Goal: Transaction & Acquisition: Obtain resource

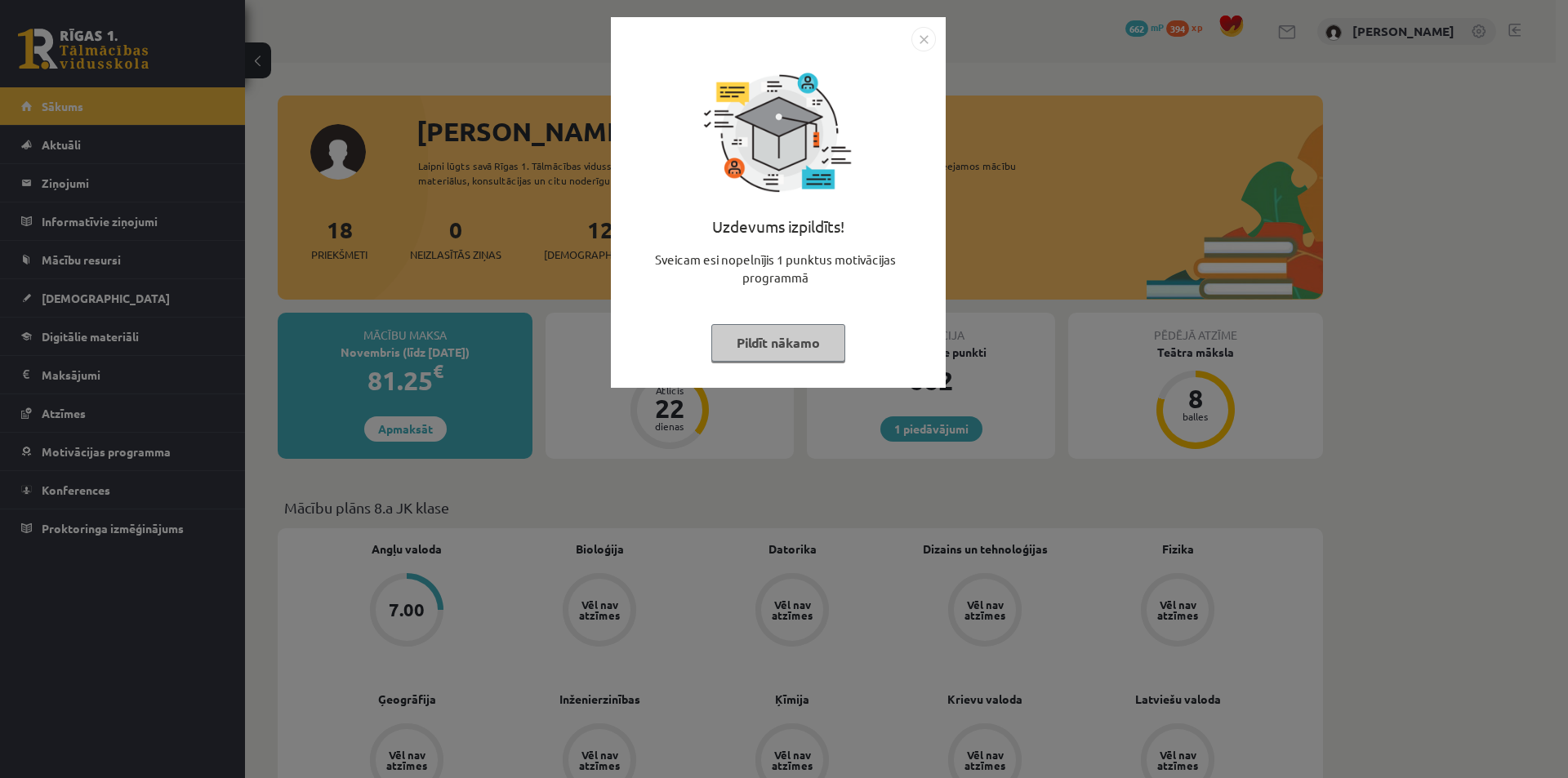
click at [1319, 228] on div "Uzdevums izpildīts! Sveicam esi nopelnījis 1 punktus motivācijas programmā Pild…" at bounding box center [784, 389] width 1568 height 778
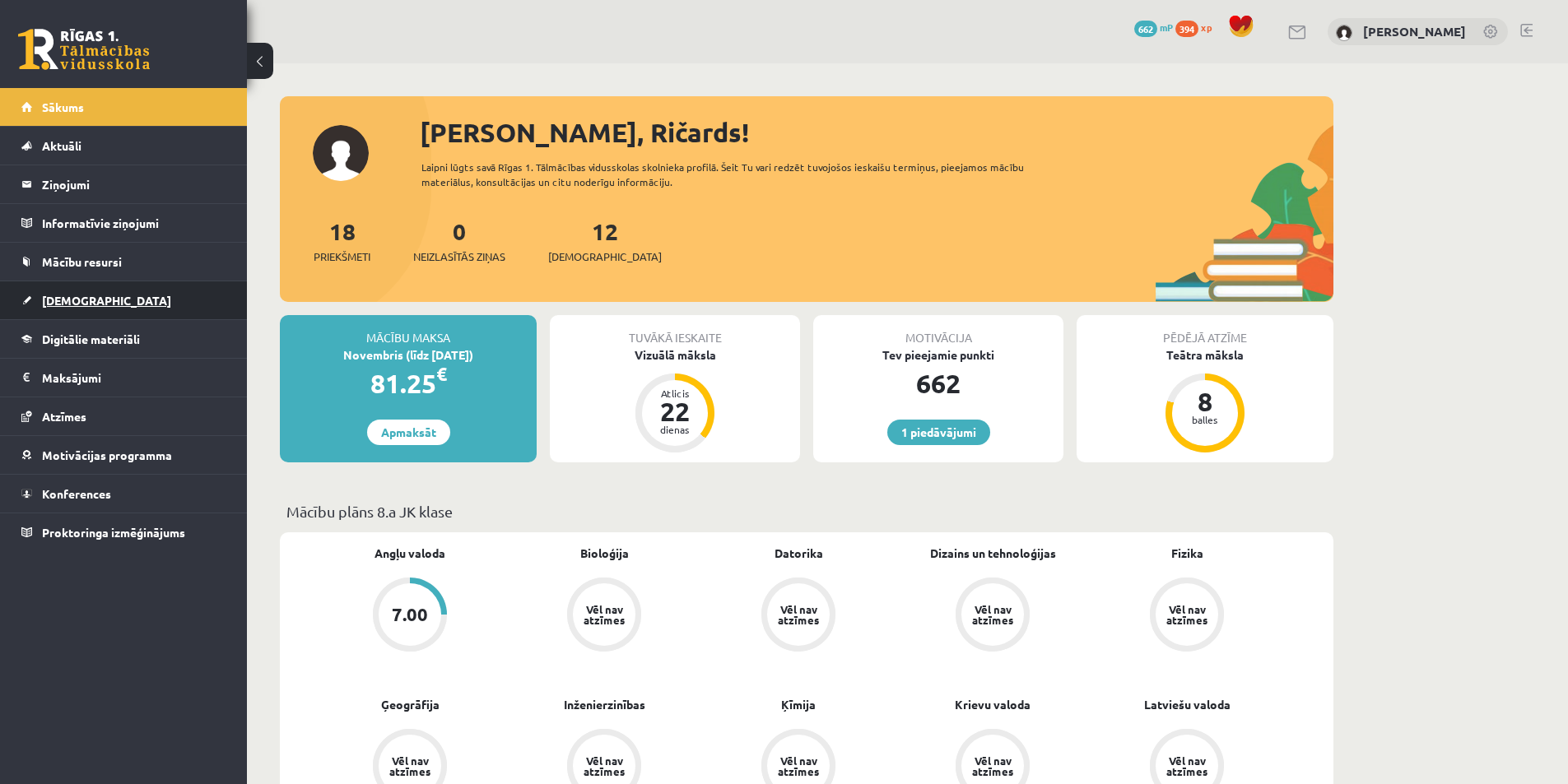
click at [82, 290] on link "[DEMOGRAPHIC_DATA]" at bounding box center [124, 299] width 205 height 38
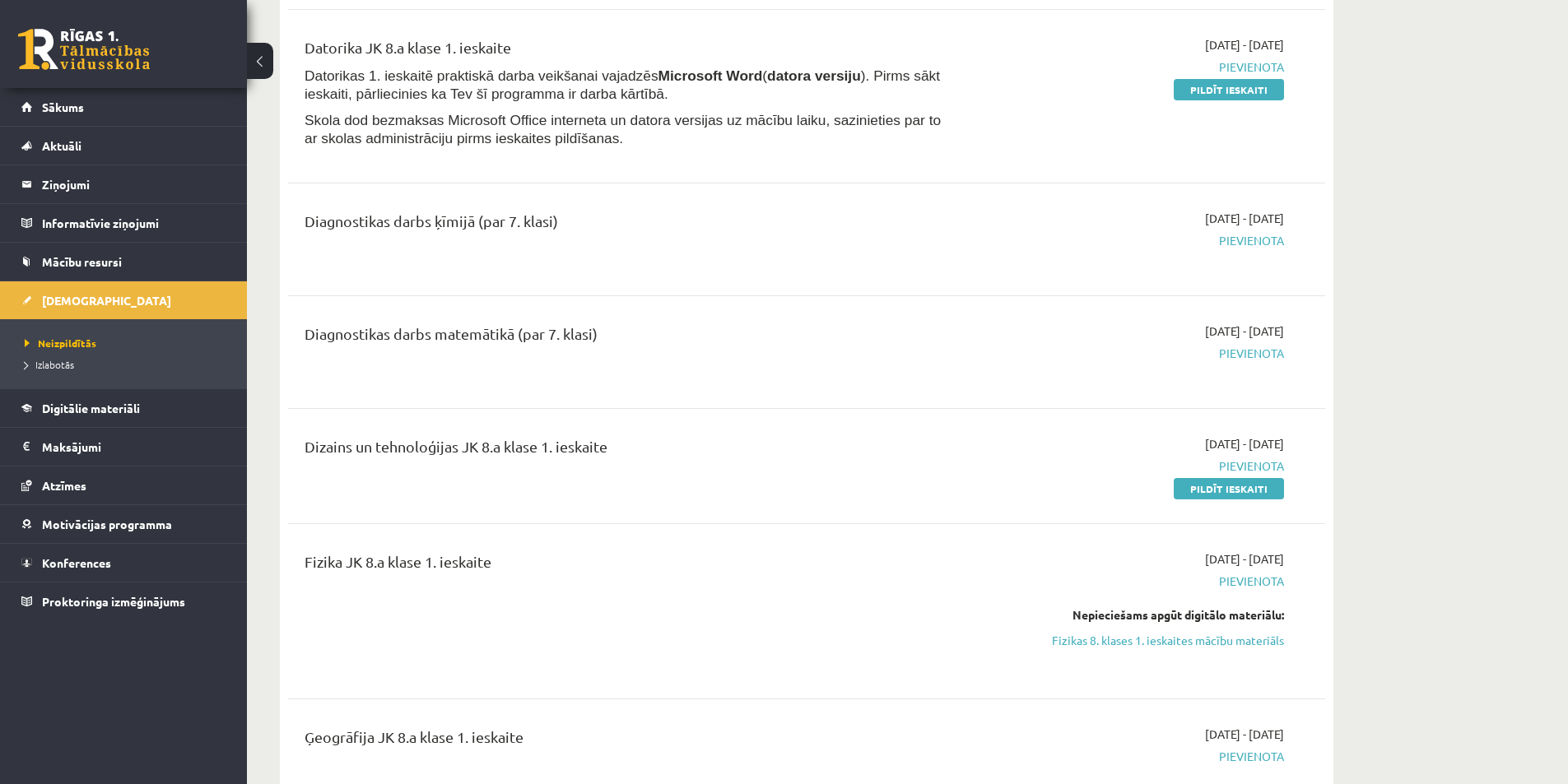
scroll to position [411, 0]
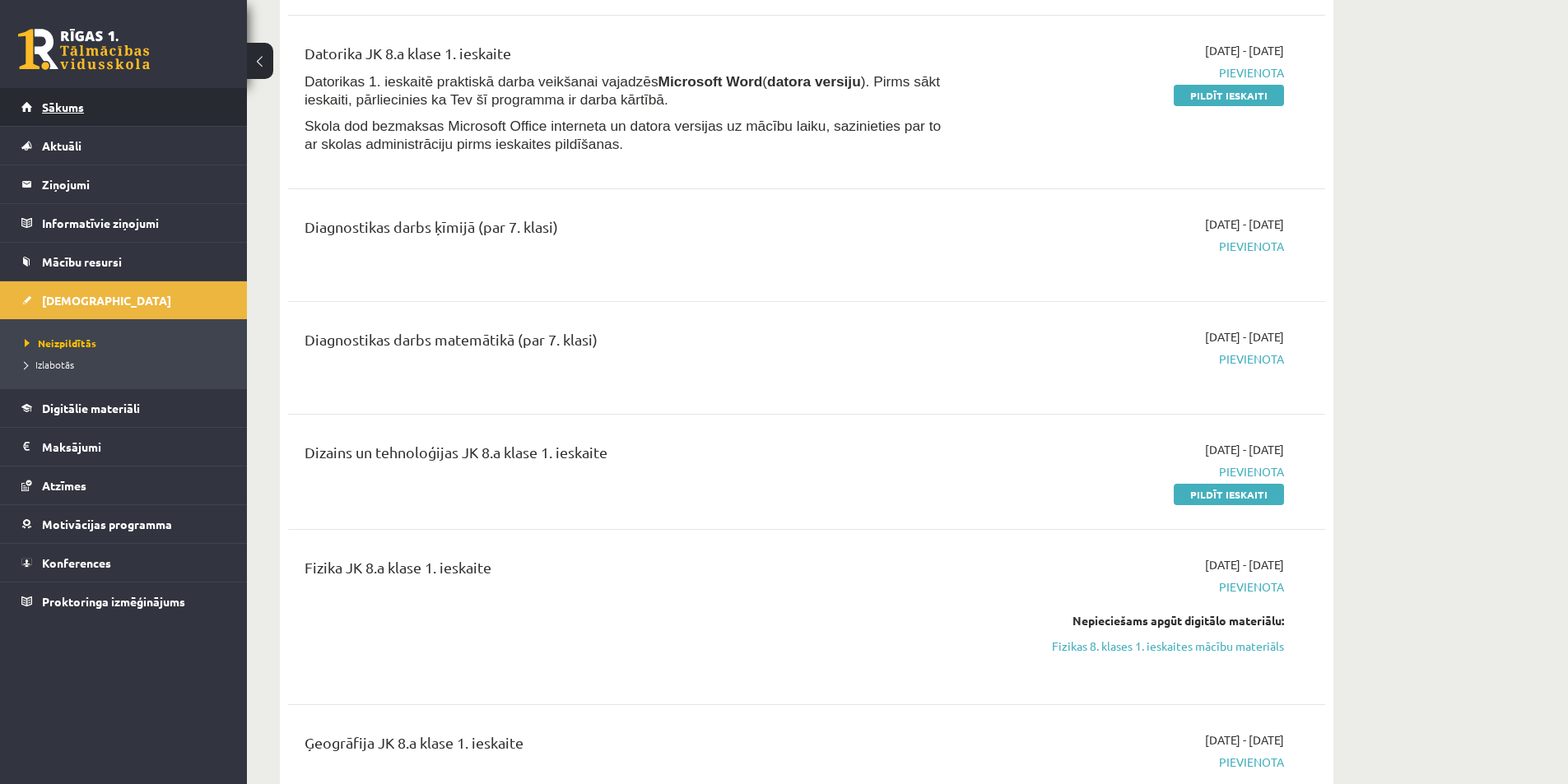
click at [122, 112] on link "Sākums" at bounding box center [124, 107] width 205 height 38
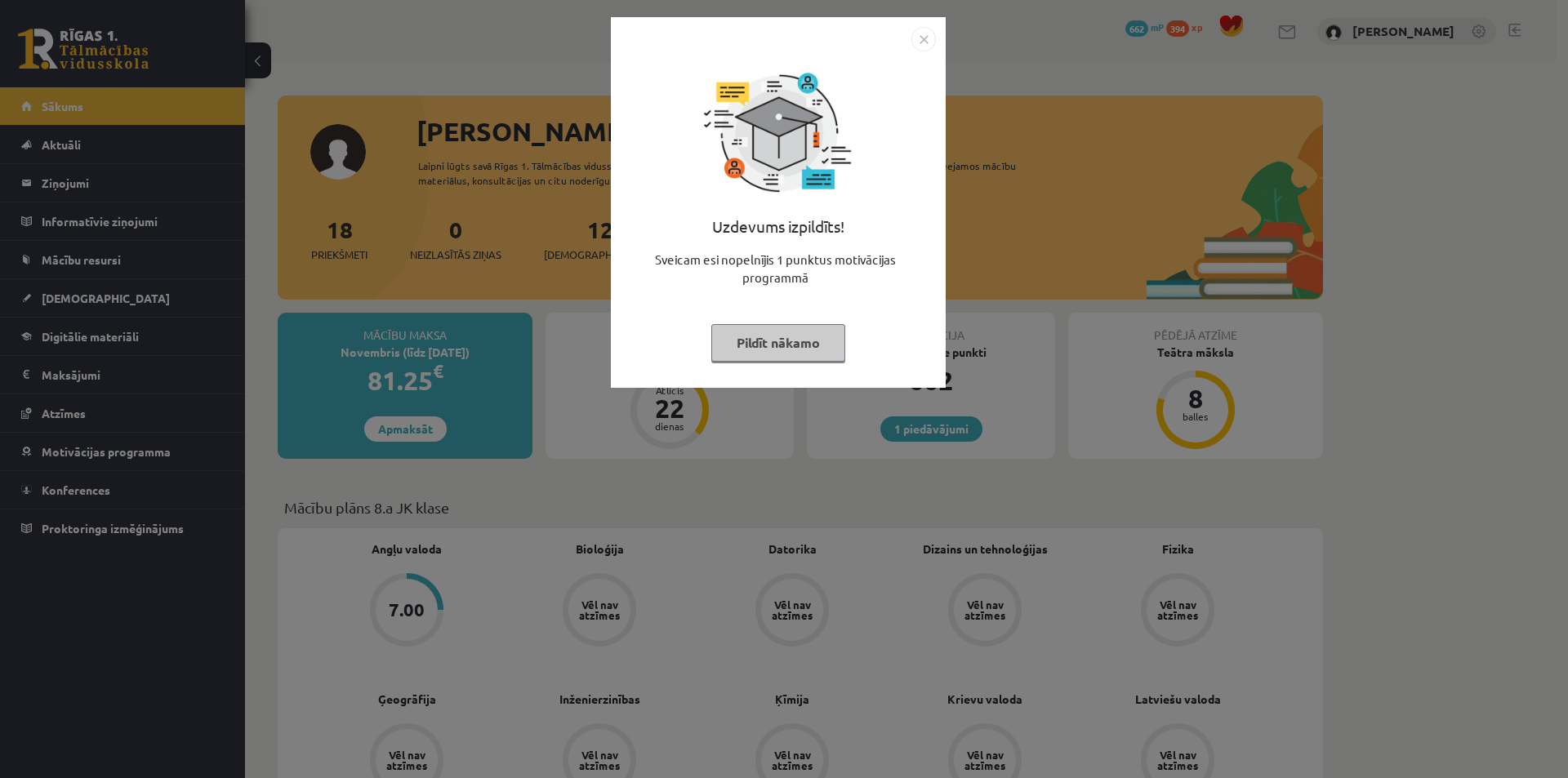
click at [878, 500] on div "Uzdevums izpildīts! Sveicam esi nopelnījis 1 punktus motivācijas programmā Pild…" at bounding box center [784, 389] width 1568 height 778
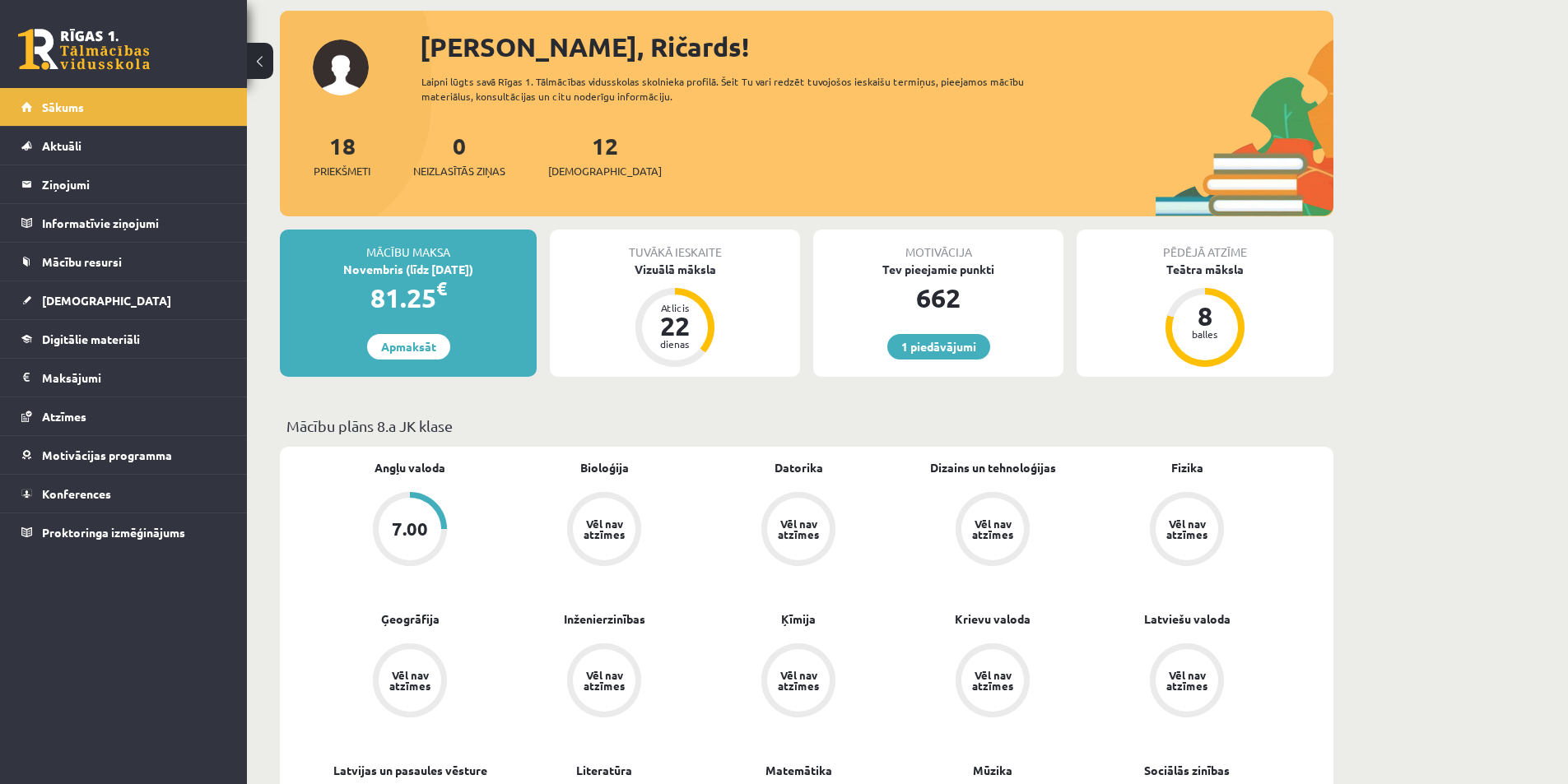
scroll to position [165, 0]
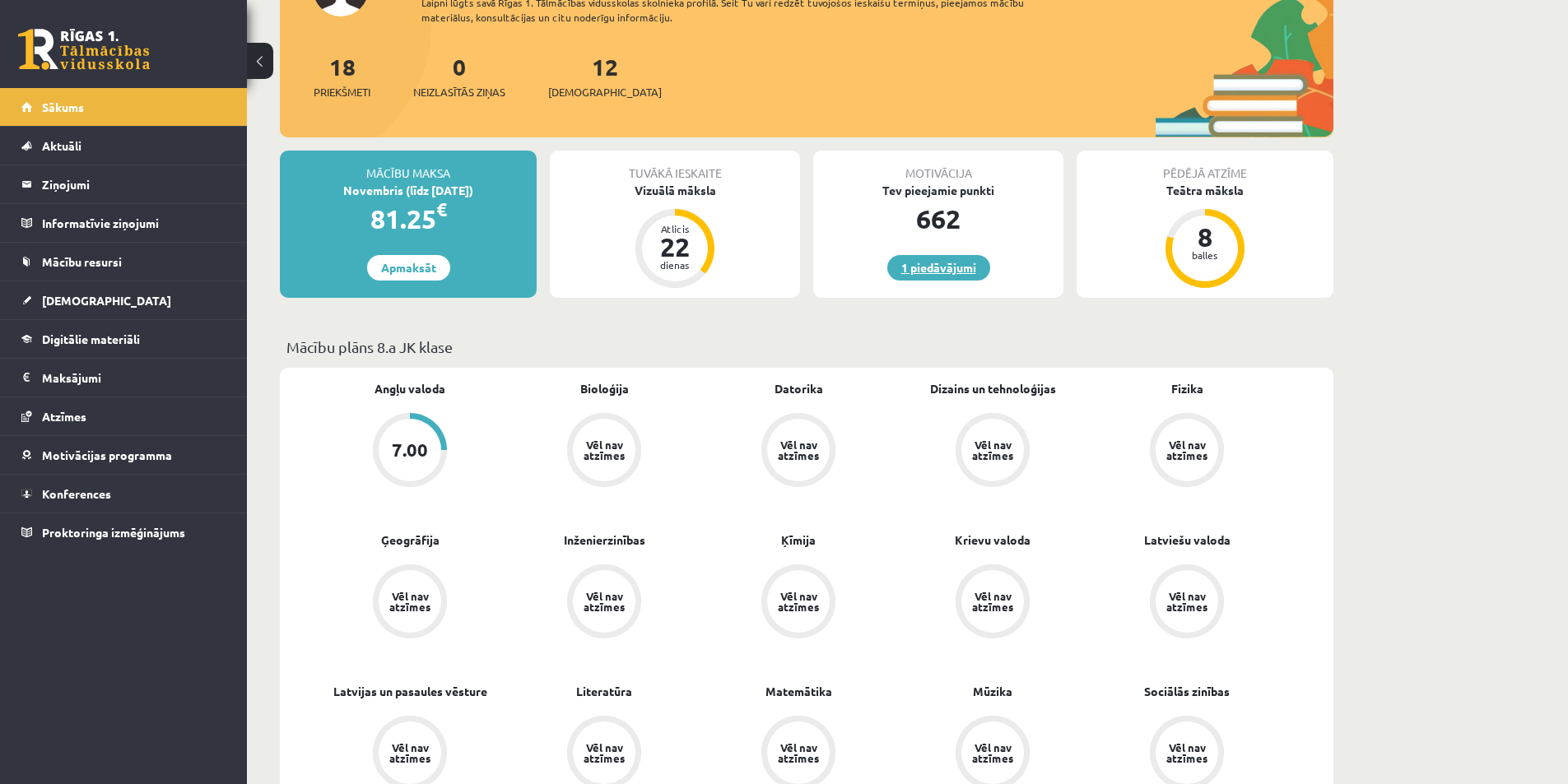
click at [946, 259] on link "1 piedāvājumi" at bounding box center [939, 267] width 103 height 25
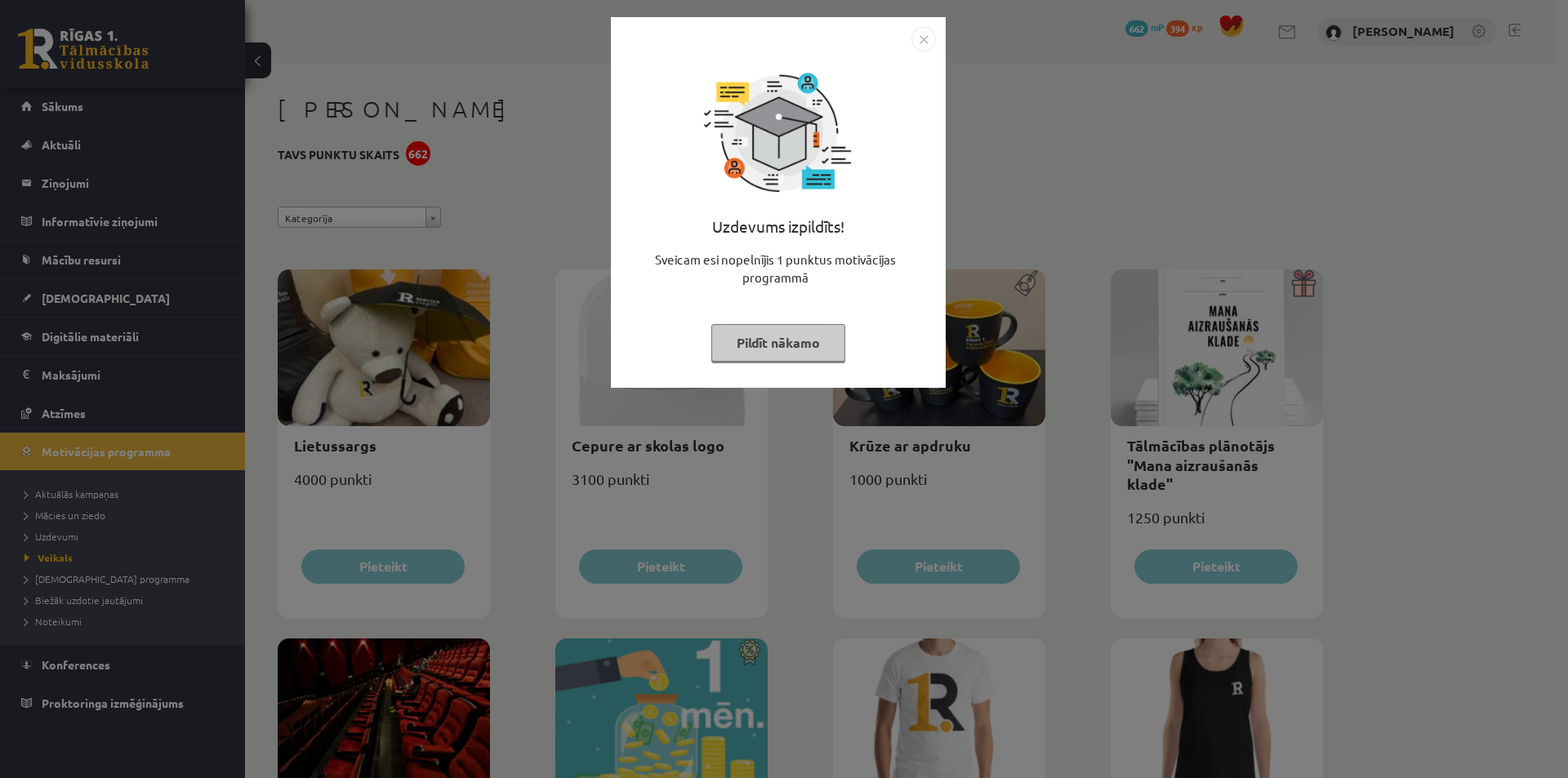
click at [1044, 86] on div "Uzdevums izpildīts! Sveicam esi nopelnījis 1 punktus motivācijas programmā Pild…" at bounding box center [784, 389] width 1568 height 778
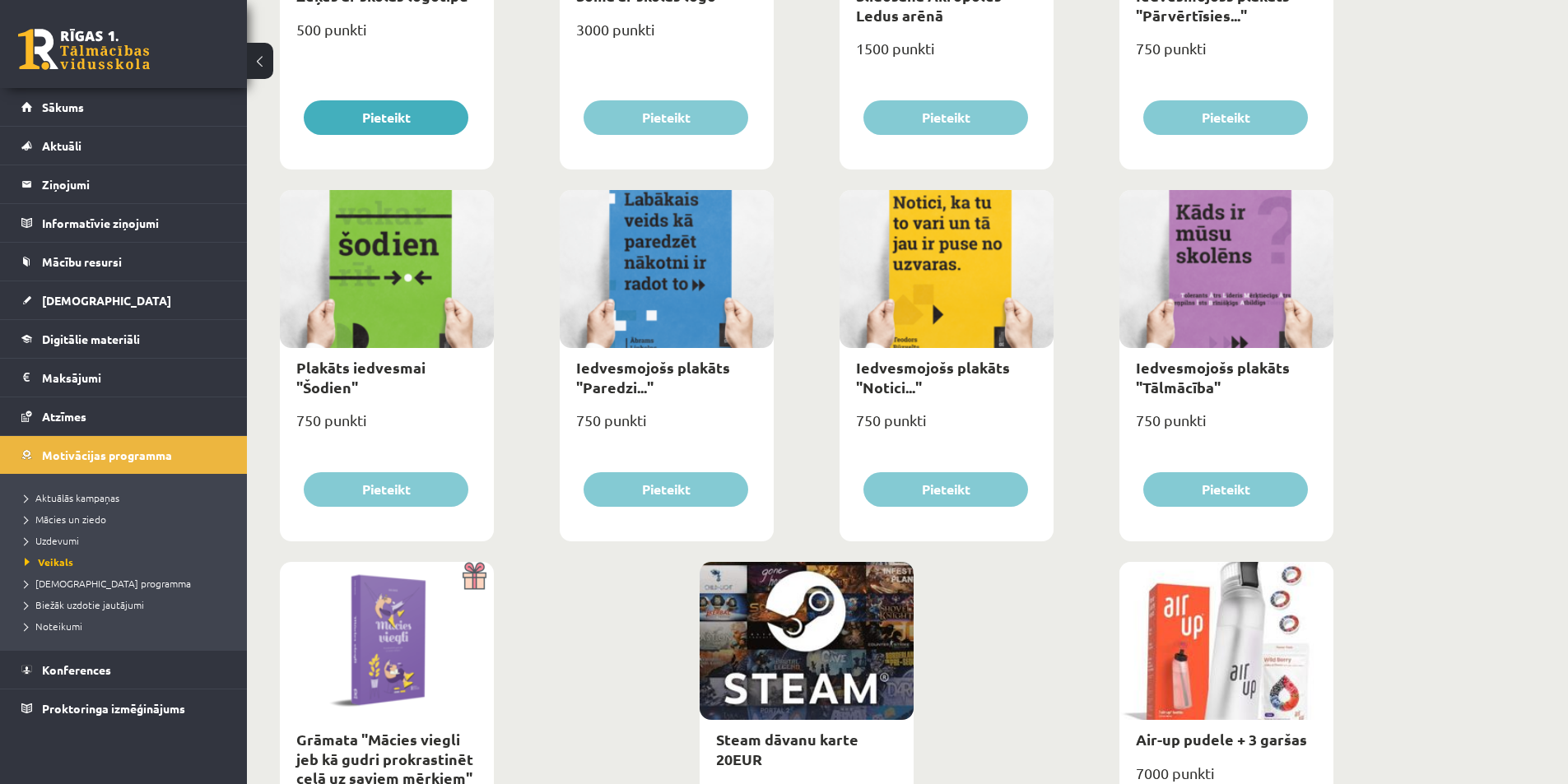
scroll to position [1728, 0]
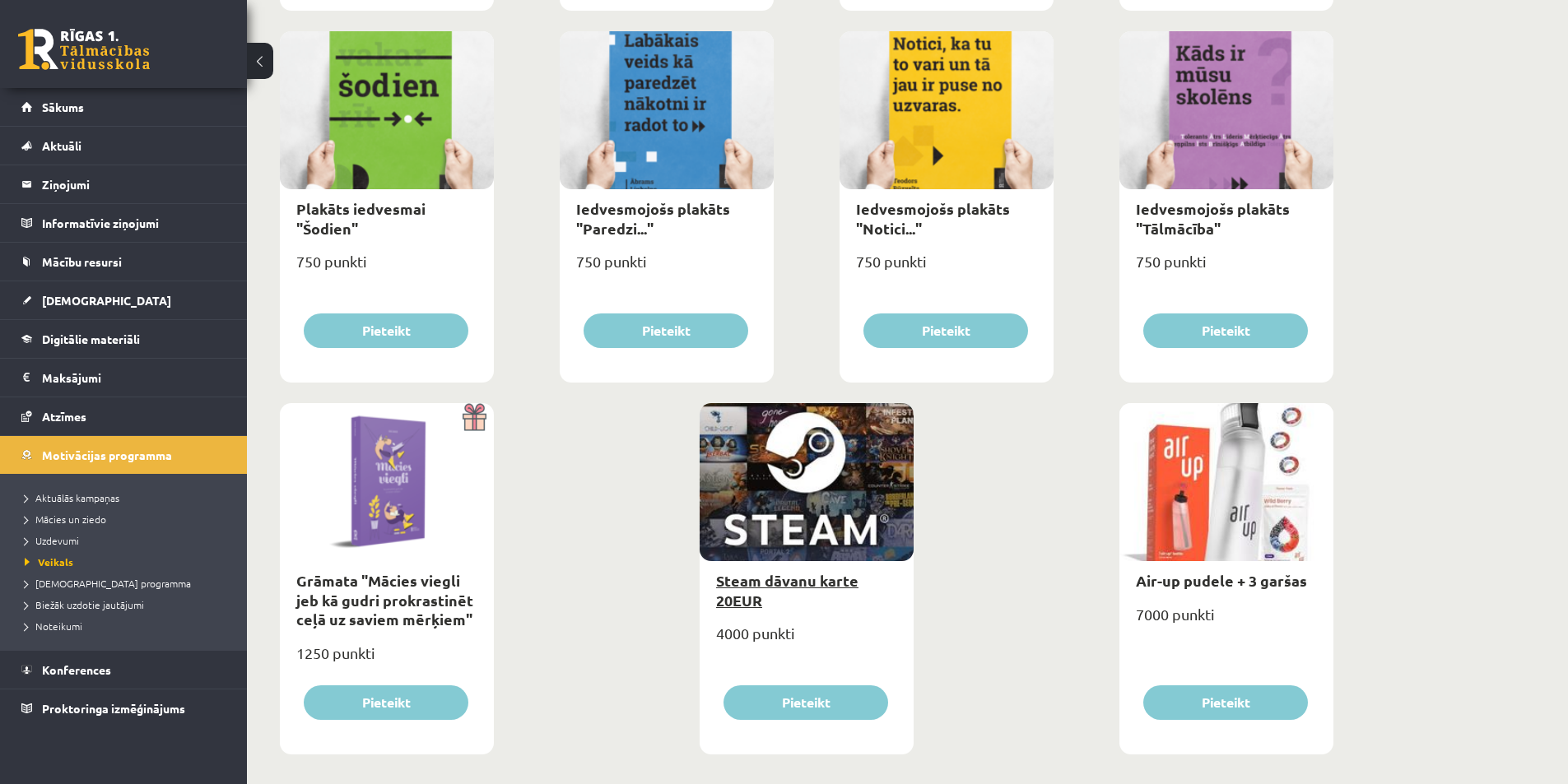
click at [804, 579] on link "Steam dāvanu karte 20EUR" at bounding box center [787, 589] width 142 height 38
type input "*"
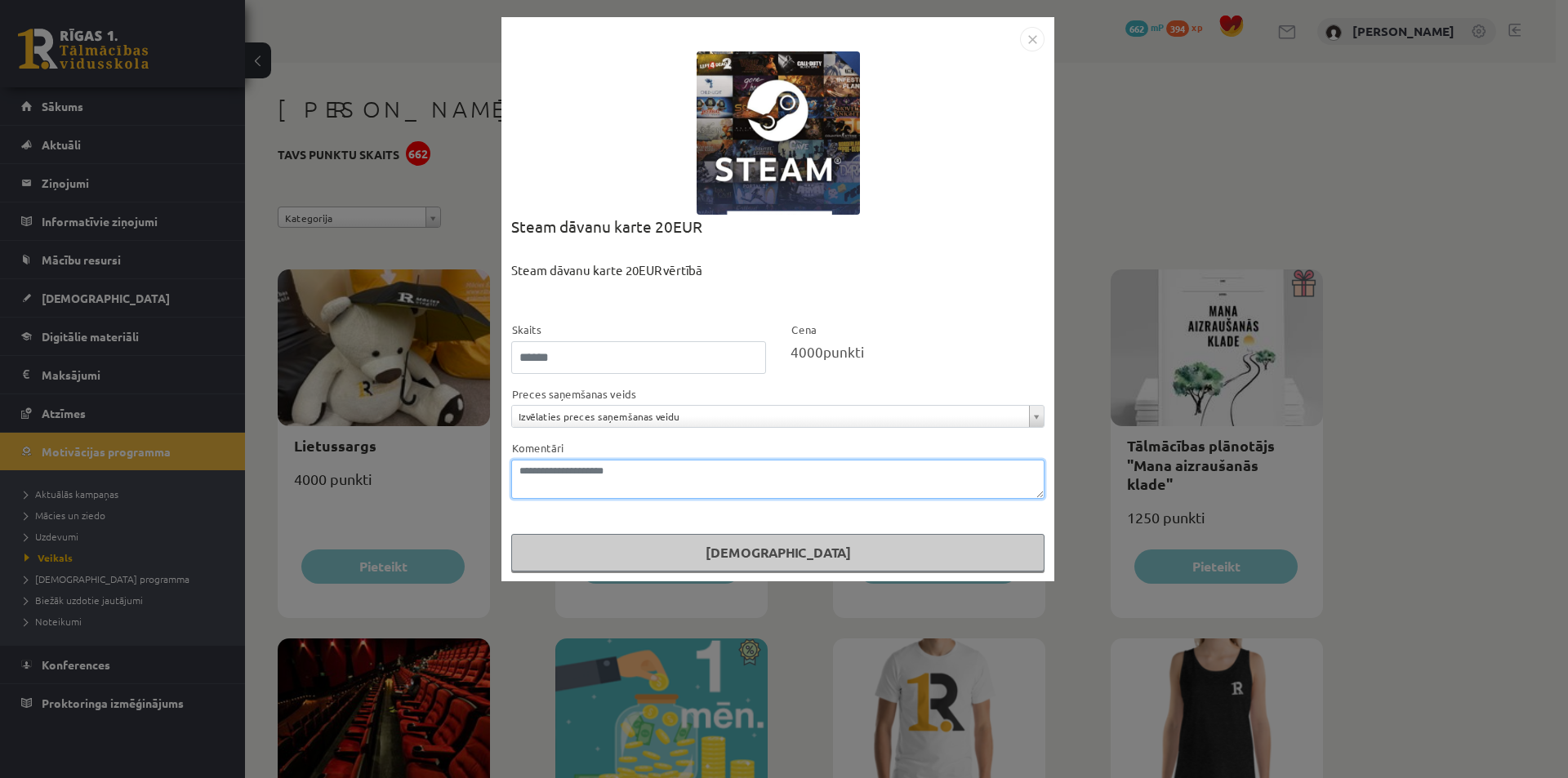
click at [683, 476] on textarea "Komentāri" at bounding box center [777, 479] width 533 height 39
click at [702, 435] on form "**********" at bounding box center [777, 445] width 533 height 251
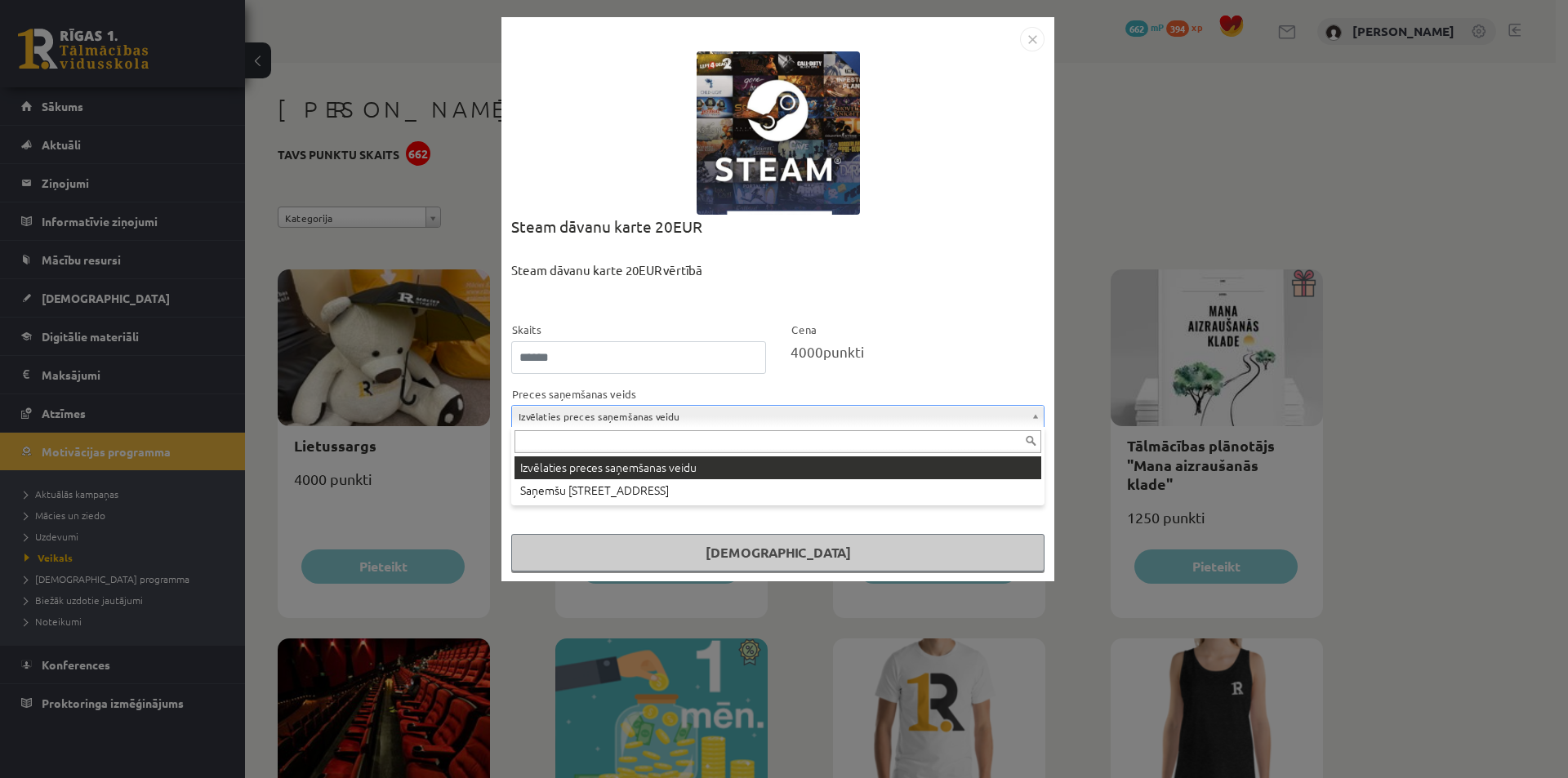
drag, startPoint x: 690, startPoint y: 426, endPoint x: 691, endPoint y: 443, distance: 17.0
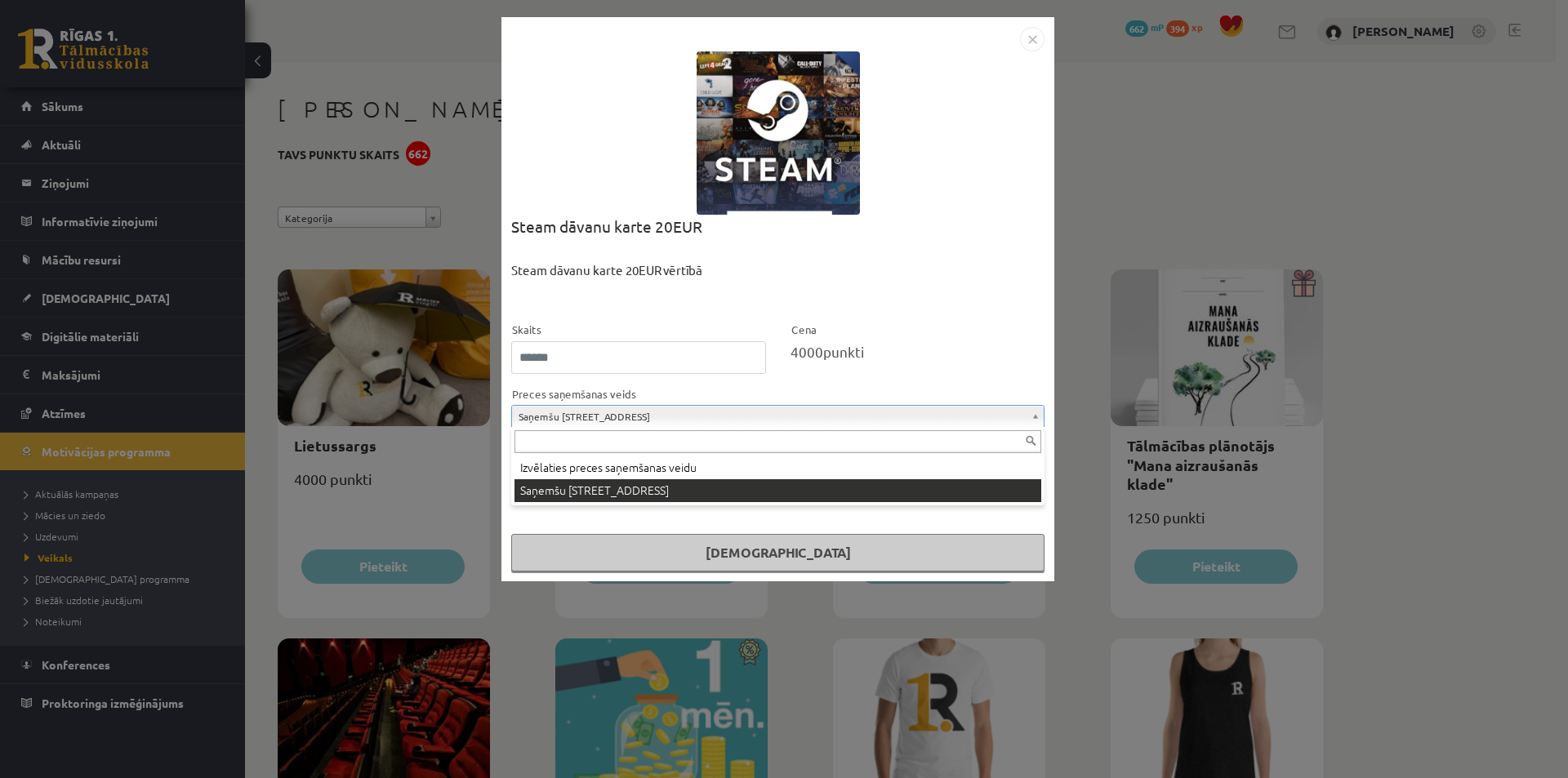
click at [710, 449] on input "text" at bounding box center [778, 442] width 527 height 23
drag, startPoint x: 1168, startPoint y: 183, endPoint x: 1163, endPoint y: 175, distance: 9.4
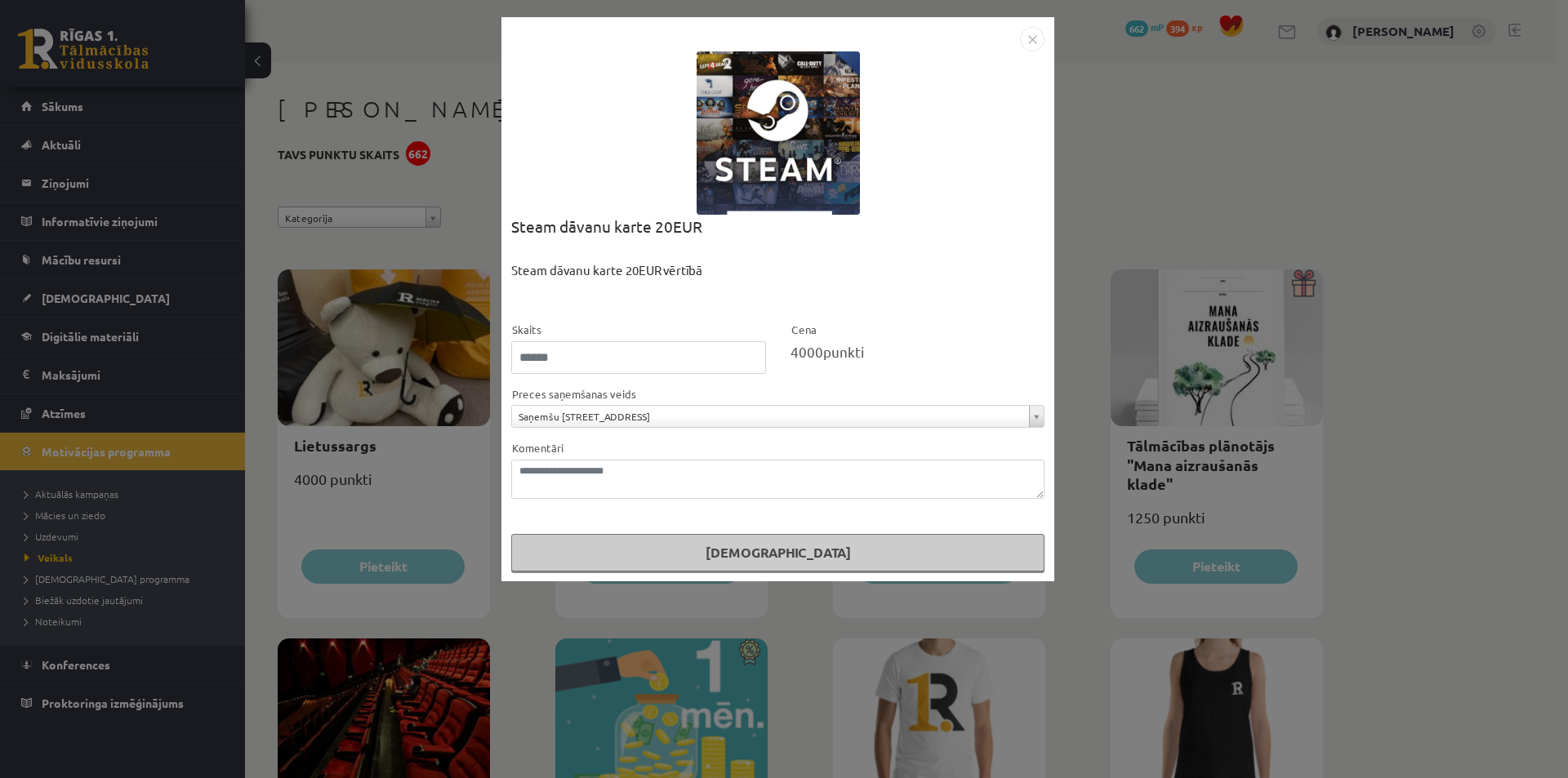
click at [1030, 35] on img "Close" at bounding box center [1032, 39] width 24 height 24
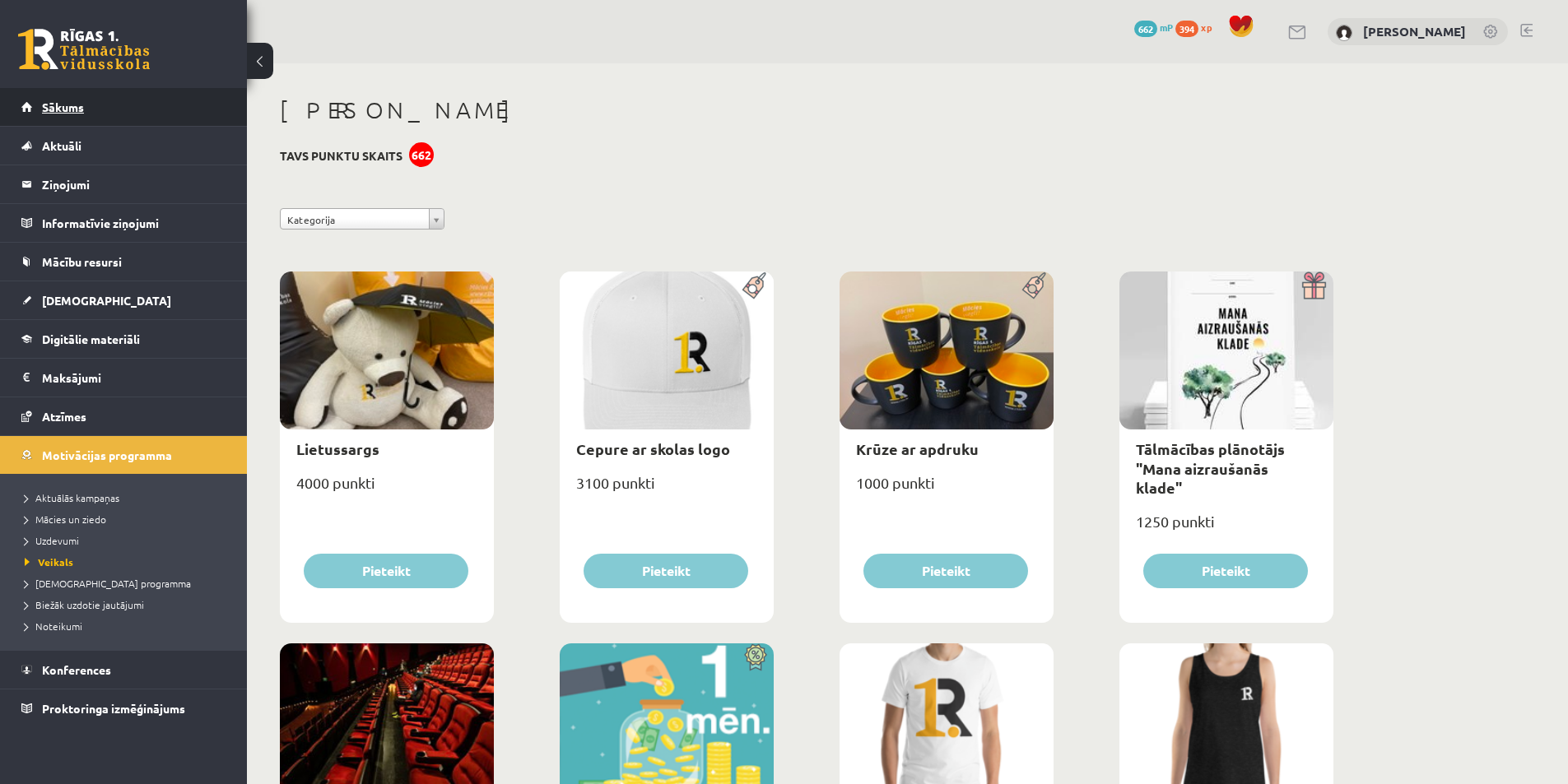
click at [34, 104] on link "Sākums" at bounding box center [124, 107] width 205 height 38
